Goal: Check status: Check status

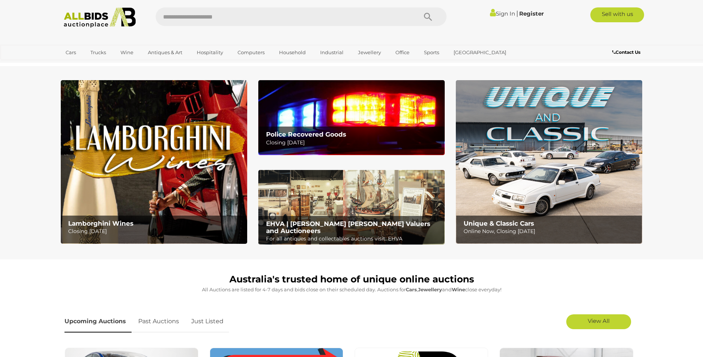
click at [504, 13] on link "Sign In" at bounding box center [502, 13] width 25 height 7
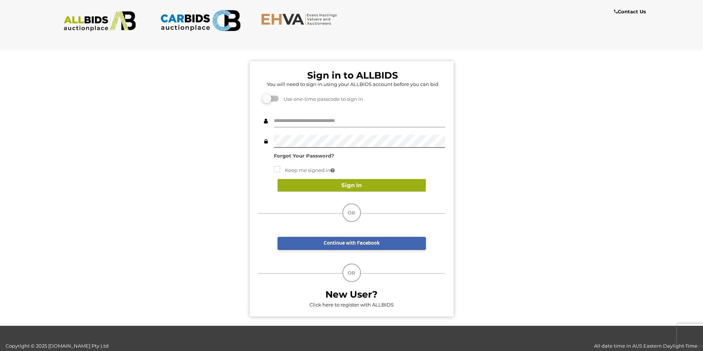
type input "******"
click at [332, 185] on button "Sign In" at bounding box center [352, 185] width 148 height 13
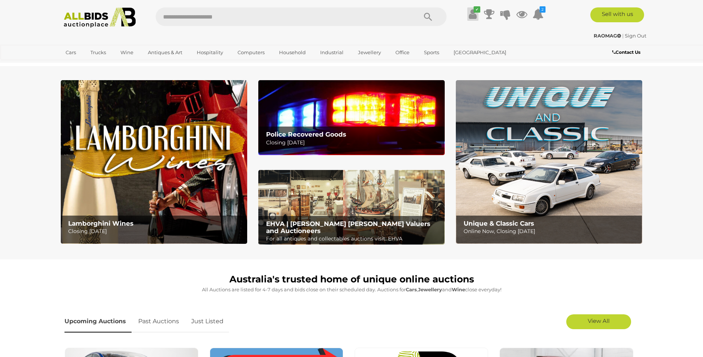
click at [472, 14] on icon at bounding box center [473, 13] width 8 height 13
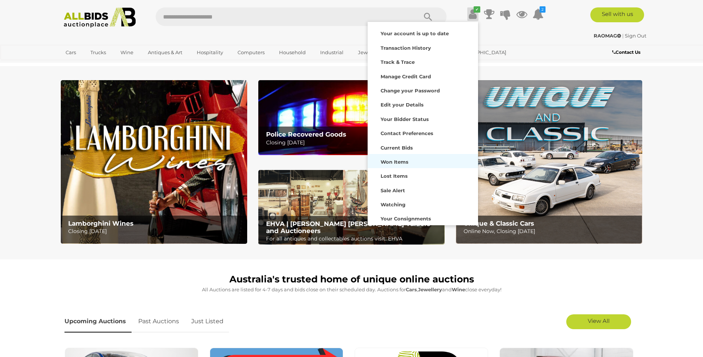
click at [396, 160] on strong "Won Items" at bounding box center [395, 162] width 28 height 6
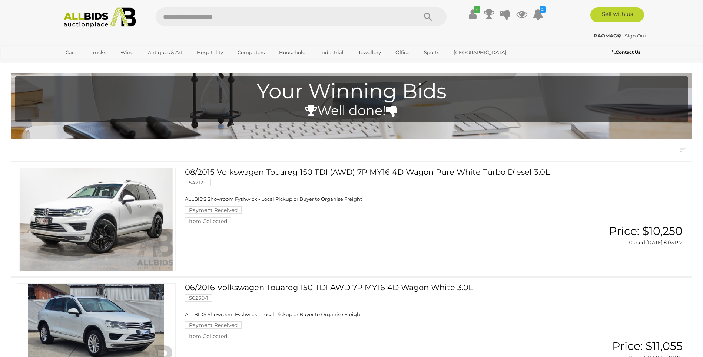
click at [103, 214] on link at bounding box center [96, 219] width 159 height 103
